Goal: Navigation & Orientation: Find specific page/section

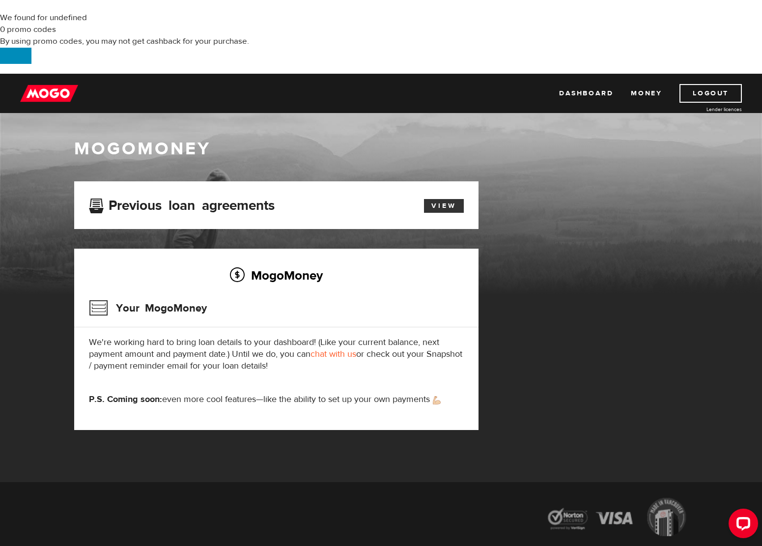
click at [433, 199] on link "View" at bounding box center [444, 206] width 40 height 14
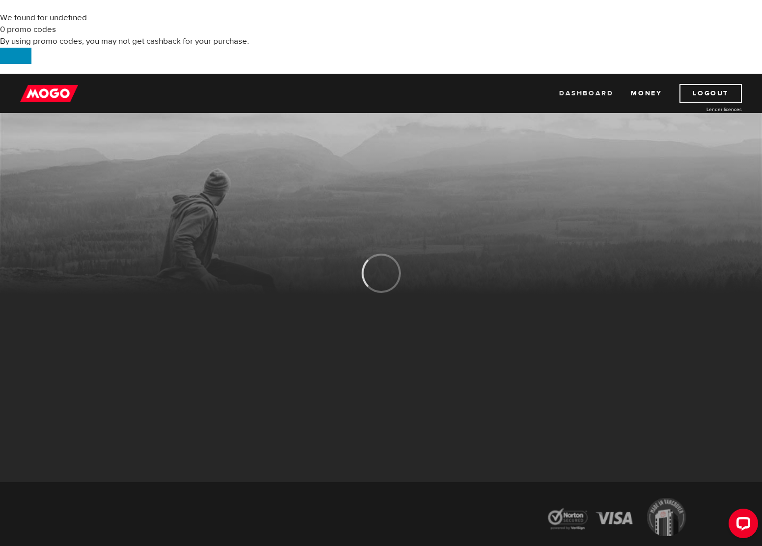
click at [586, 84] on link "Dashboard" at bounding box center [586, 93] width 54 height 19
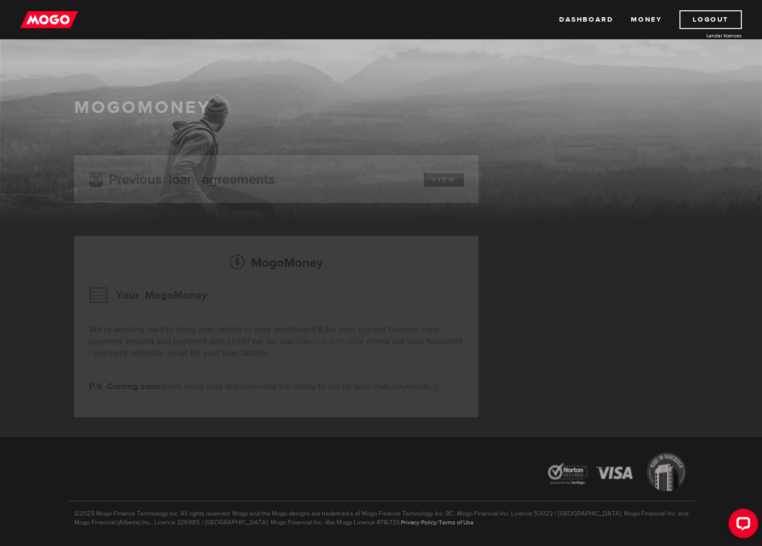
click at [54, 20] on img at bounding box center [49, 19] width 58 height 19
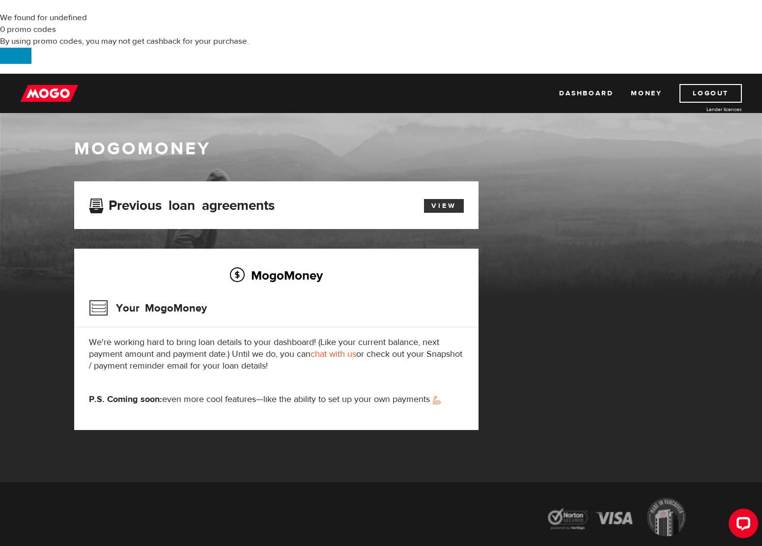
click at [435, 199] on link "View" at bounding box center [444, 206] width 40 height 14
